Goal: Browse casually

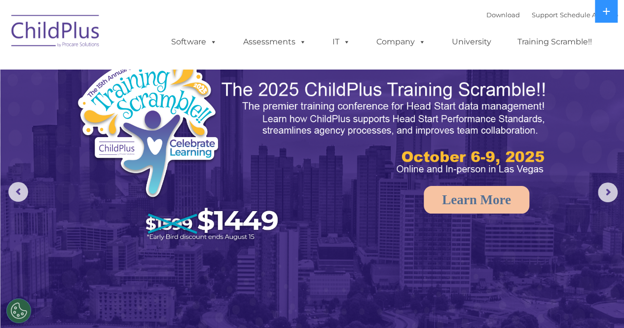
select select "MEDIUM"
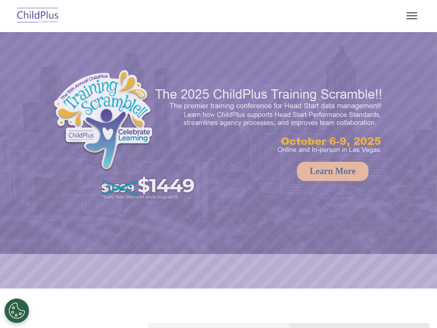
select select "MEDIUM"
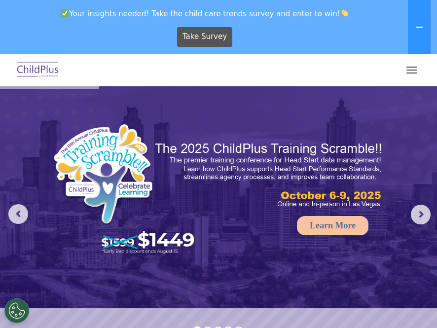
click at [416, 75] on button "button" at bounding box center [411, 70] width 21 height 16
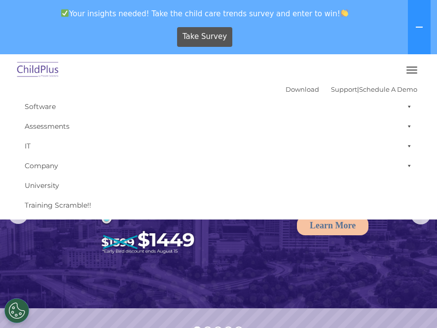
click at [410, 65] on button "button" at bounding box center [411, 70] width 21 height 16
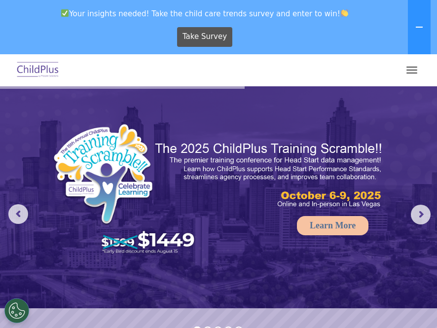
click at [410, 65] on button "button" at bounding box center [411, 70] width 21 height 16
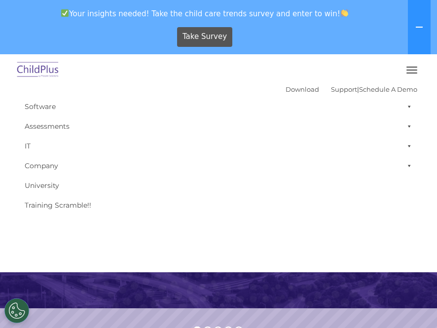
click at [410, 65] on button "button" at bounding box center [411, 70] width 21 height 16
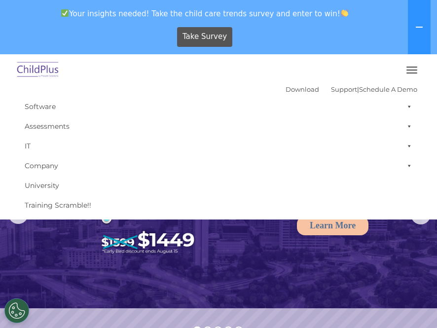
scroll to position [111, 0]
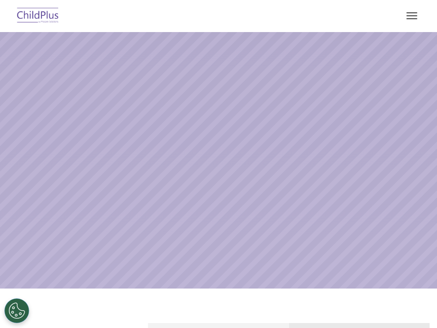
select select "MEDIUM"
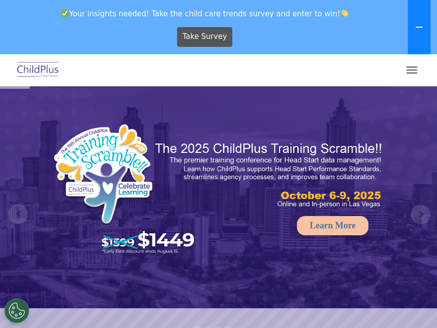
click at [421, 35] on button at bounding box center [419, 27] width 23 height 54
